Goal: Information Seeking & Learning: Learn about a topic

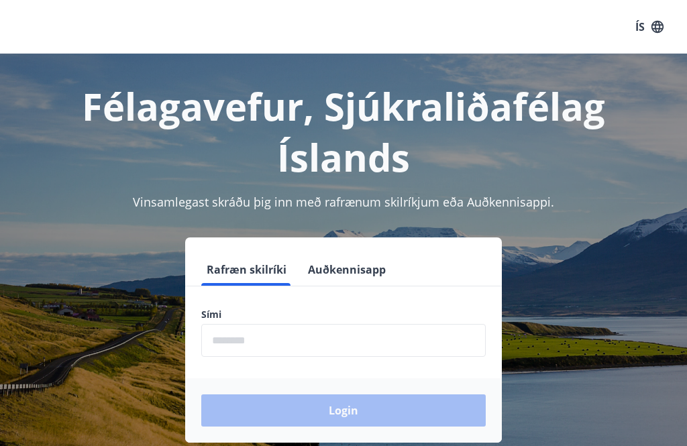
click at [289, 350] on input "phone" at bounding box center [343, 340] width 285 height 33
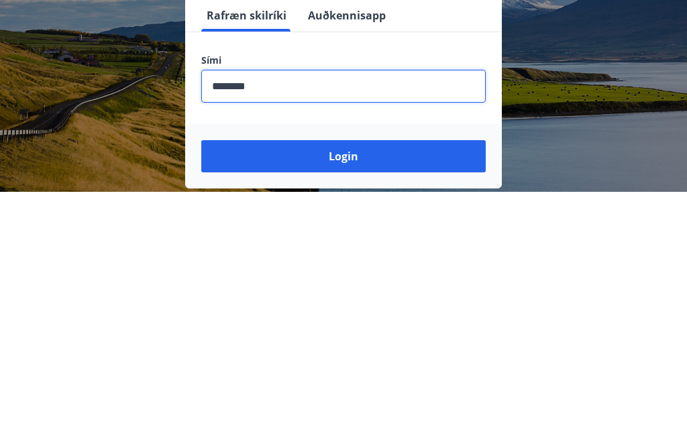
type input "********"
click at [352, 395] on button "Login" at bounding box center [343, 411] width 285 height 32
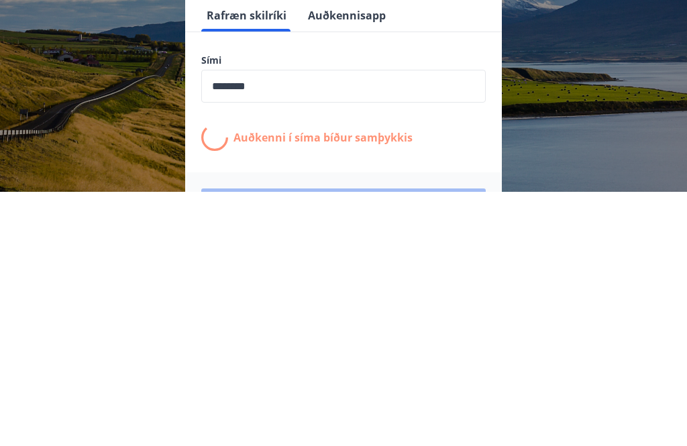
scroll to position [209, 0]
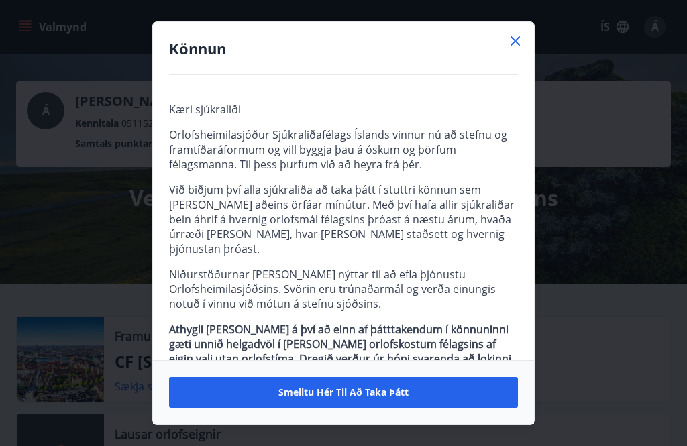
click at [379, 396] on span "Smelltu hér til að taka þátt" at bounding box center [344, 392] width 130 height 13
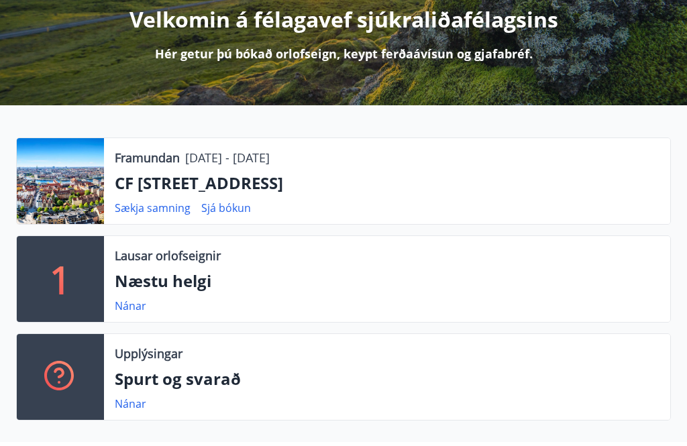
scroll to position [179, 0]
click at [211, 386] on p "Spurt og svarað" at bounding box center [387, 379] width 545 height 23
click at [136, 407] on link "Nánar" at bounding box center [131, 404] width 32 height 15
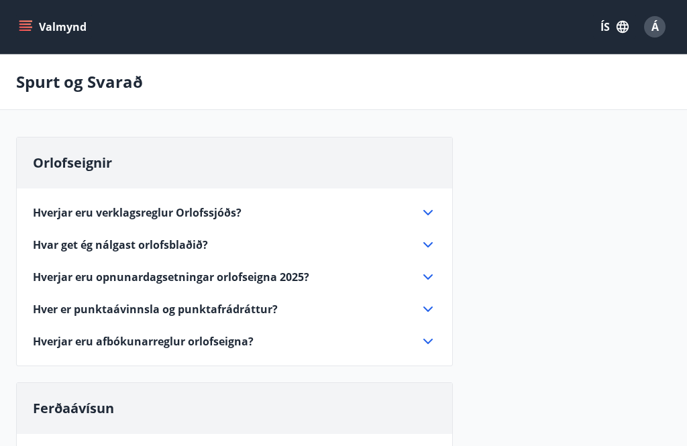
click at [28, 26] on icon "menu" at bounding box center [25, 26] width 13 height 13
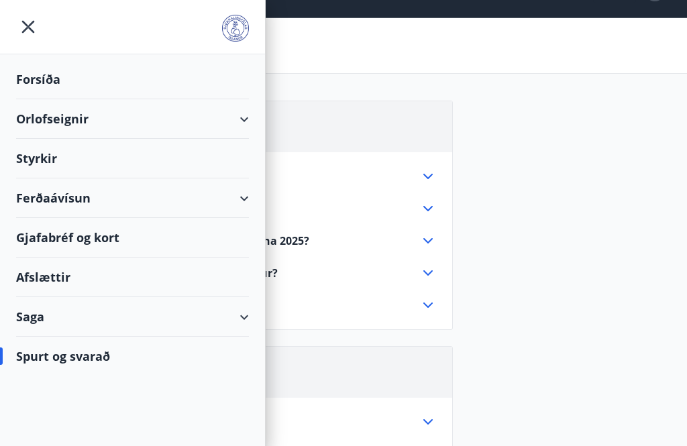
scroll to position [39, 0]
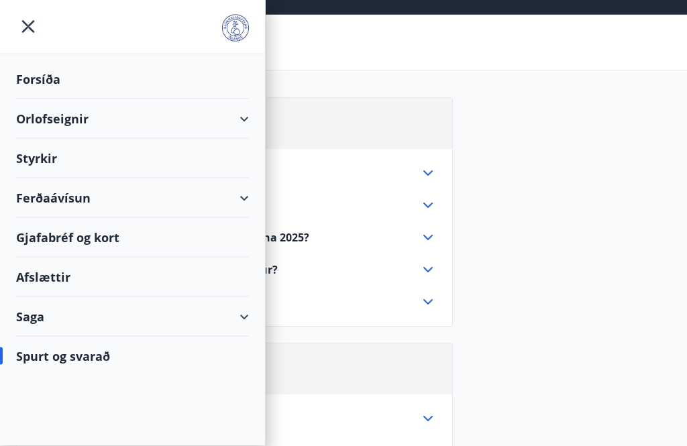
click at [247, 332] on div "Saga" at bounding box center [132, 317] width 233 height 40
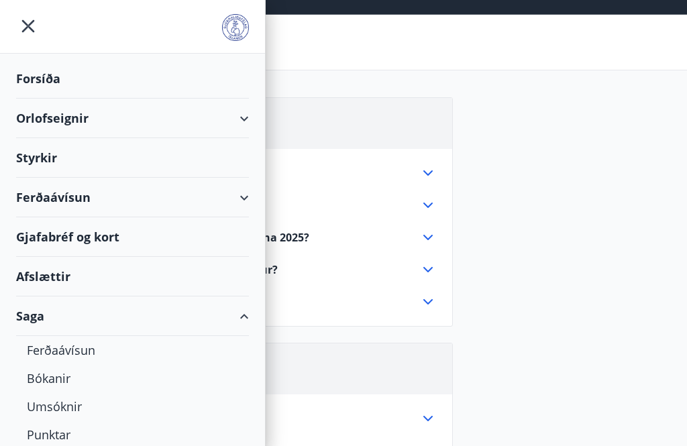
scroll to position [40, 0]
click at [251, 321] on icon at bounding box center [244, 317] width 16 height 16
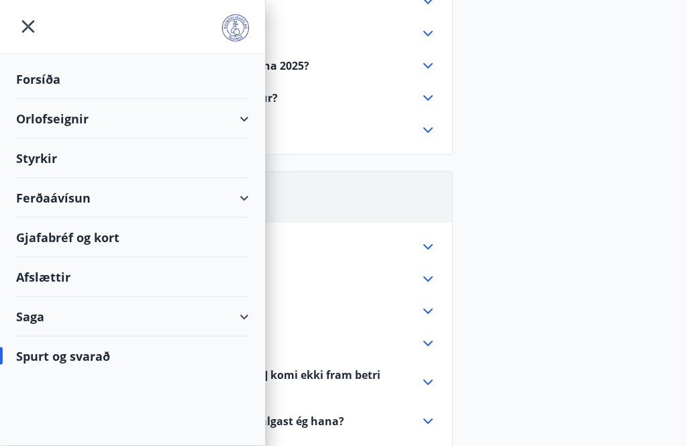
scroll to position [213, 0]
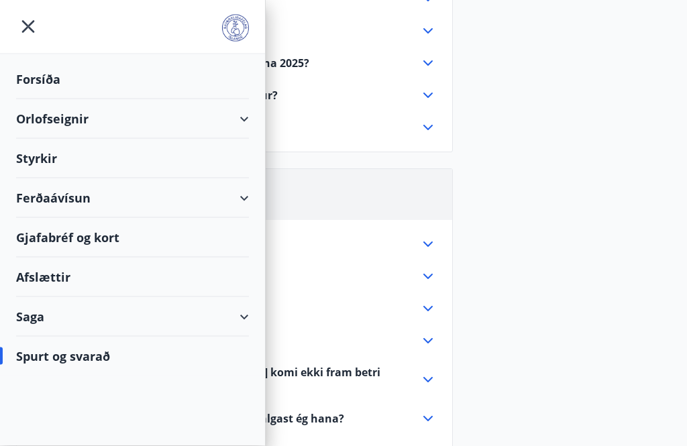
click at [260, 322] on div "Saga" at bounding box center [132, 317] width 265 height 40
click at [352, 301] on div "Hvar sé ég hvaða tilboð eru í boði?" at bounding box center [226, 308] width 387 height 15
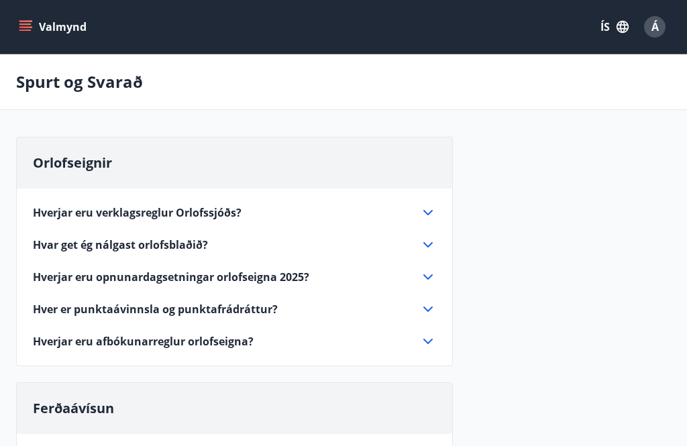
click at [29, 32] on icon "menu" at bounding box center [25, 26] width 13 height 13
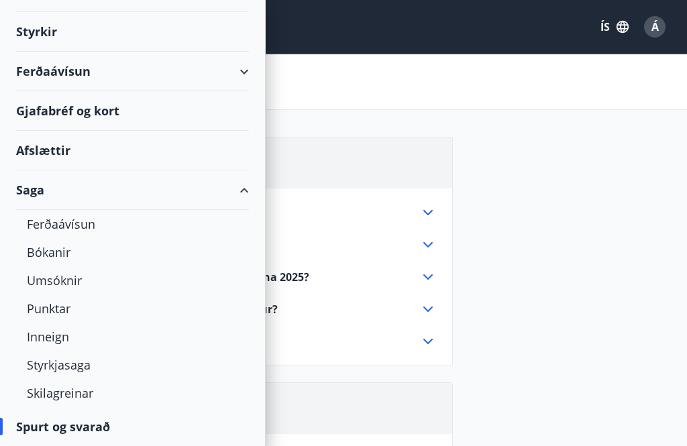
scroll to position [127, 0]
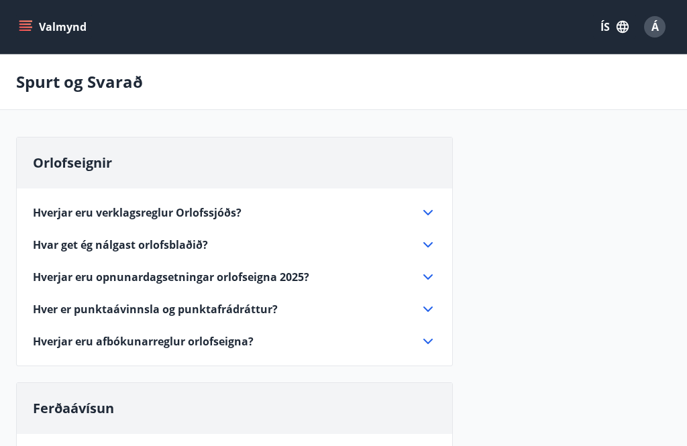
click at [32, 50] on div "Valmynd ÍS Á" at bounding box center [343, 27] width 687 height 54
click at [64, 38] on button "Valmynd" at bounding box center [54, 27] width 76 height 24
